Goal: Ask a question

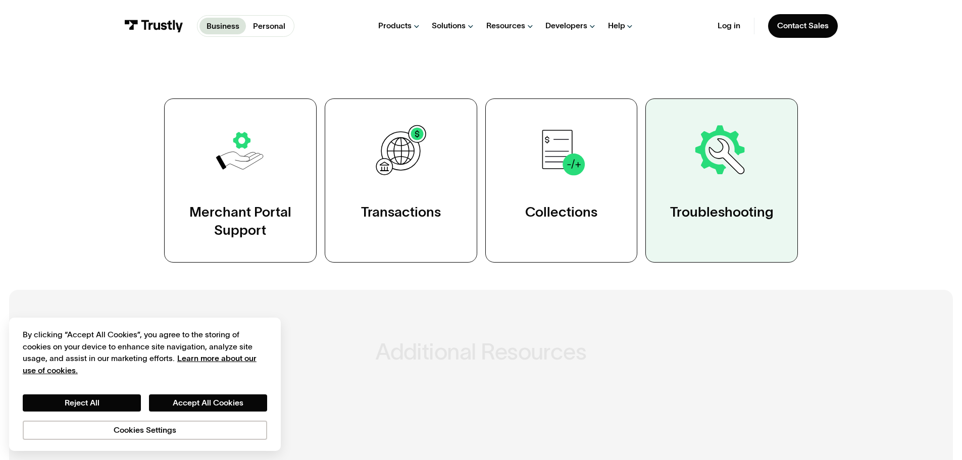
scroll to position [202, 0]
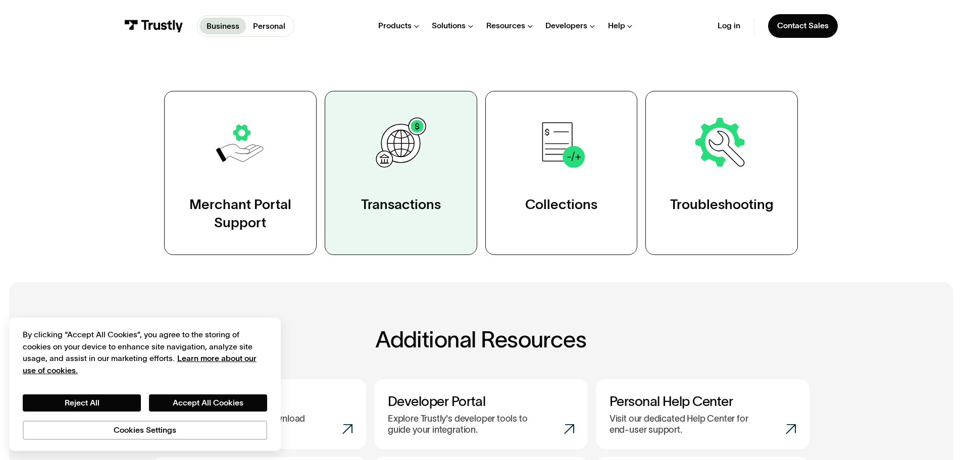
click at [404, 197] on div "Transactions" at bounding box center [401, 204] width 80 height 18
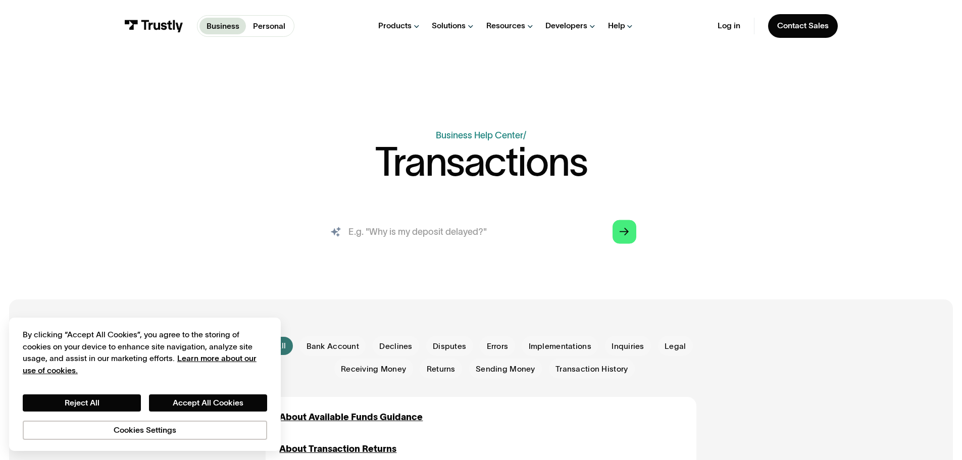
click at [468, 233] on input "search" at bounding box center [481, 232] width 328 height 36
paste input "SW055:Negative data"
type input "SW055:Negative data"
click at [629, 233] on icon "Arrow Right" at bounding box center [624, 232] width 9 height 10
click at [187, 398] on button "Accept All Cookies" at bounding box center [208, 402] width 118 height 17
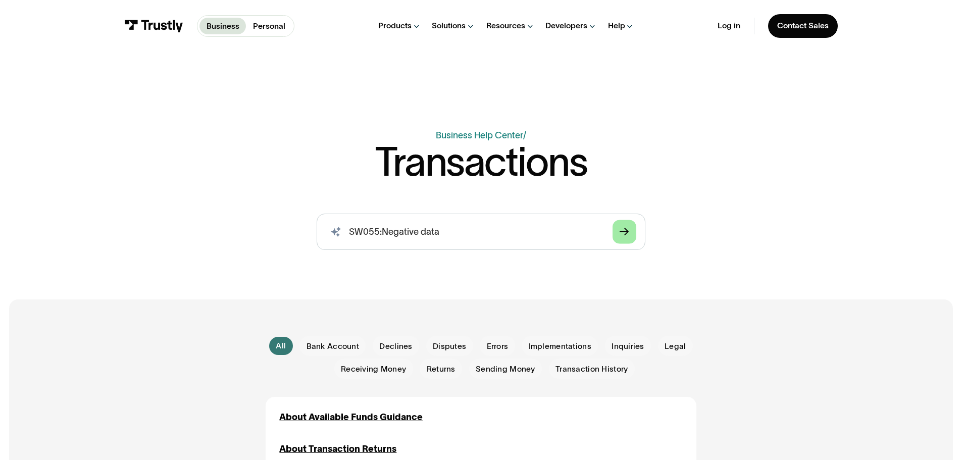
click at [633, 235] on link "Arrow Right" at bounding box center [624, 232] width 24 height 24
click at [624, 230] on icon "Arrow Right" at bounding box center [624, 232] width 9 height 10
